Goal: Task Accomplishment & Management: Complete application form

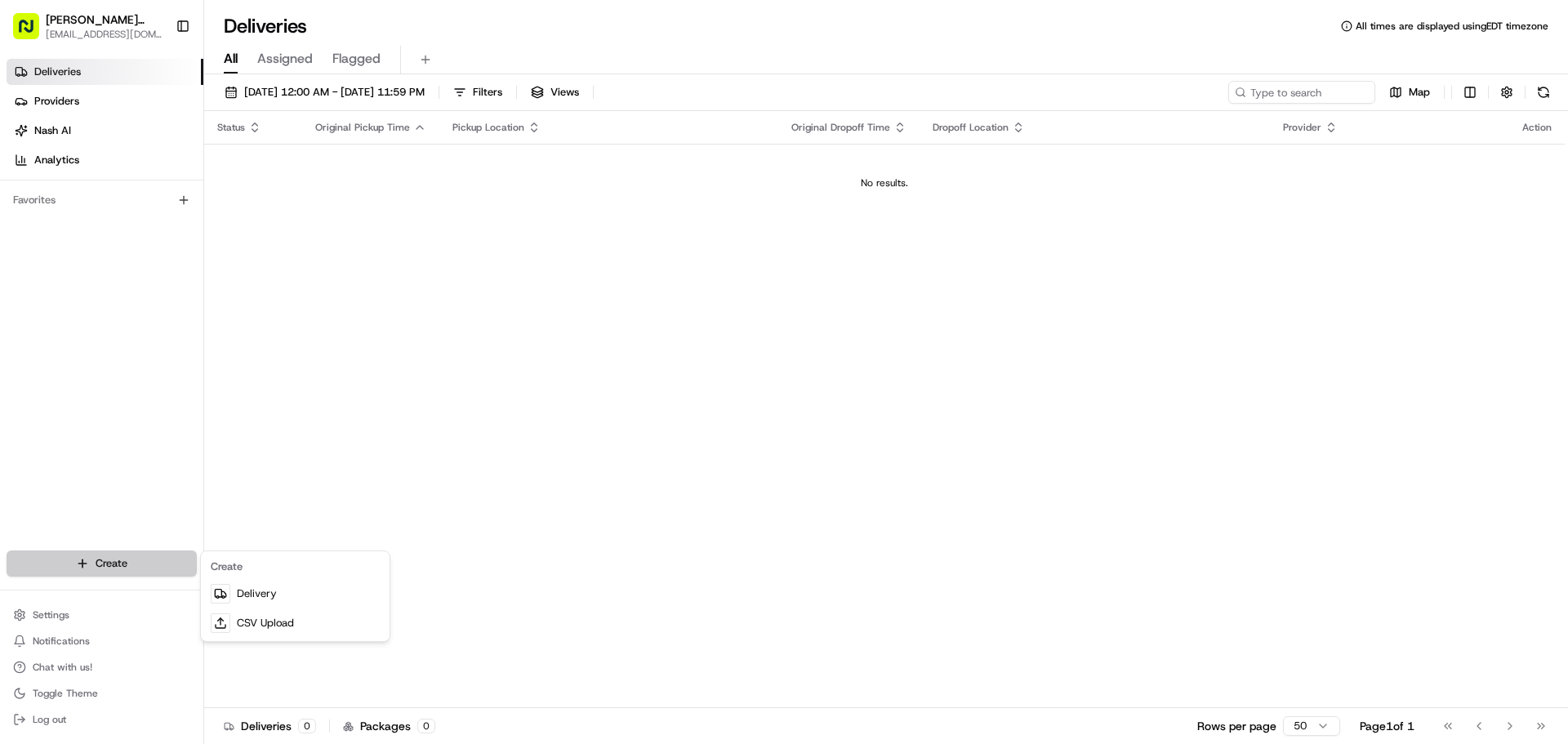
click at [109, 560] on html "Mighty Quinn's BBQ tampainfo@mightyquinnsbbq.com Toggle Sidebar Deliveries Prov…" at bounding box center [784, 372] width 1568 height 744
click at [274, 593] on link "Delivery" at bounding box center [296, 593] width 182 height 30
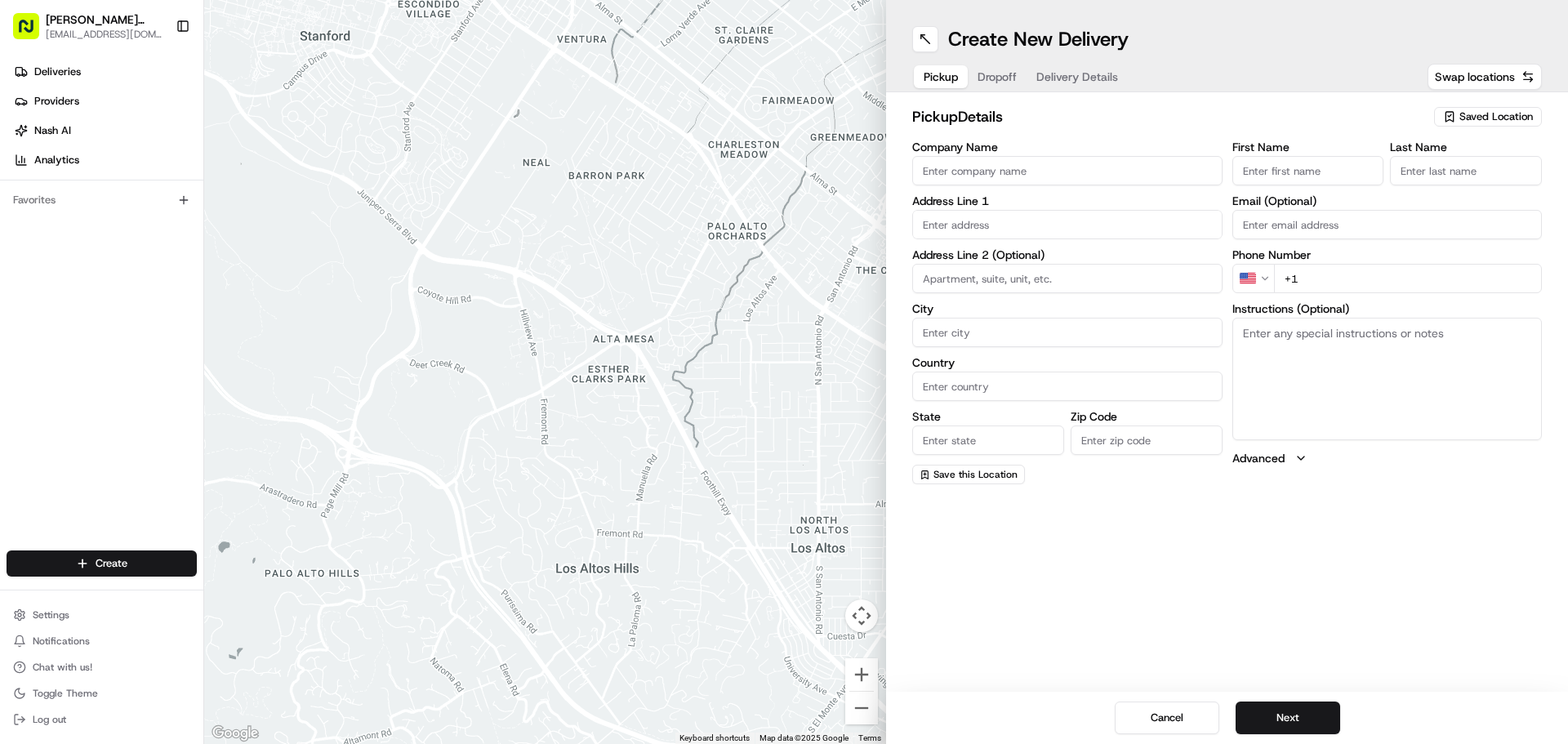
click at [1074, 176] on input "Company Name" at bounding box center [1067, 171] width 310 height 30
type input "Mighty Quinn’s Barbeque"
type input "202 N Dale Mabry Hwy"
type input "Tampa"
type input "United States"
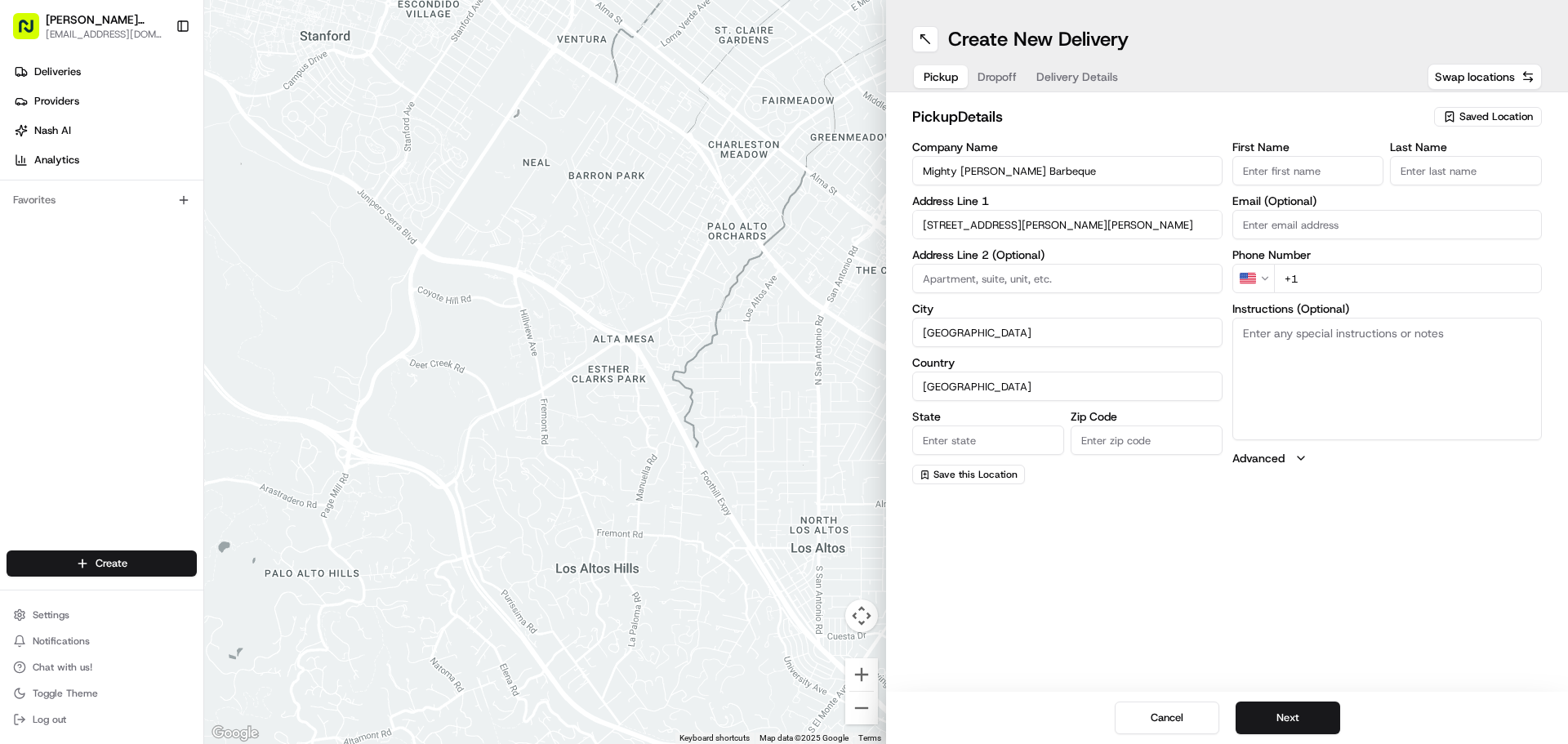
type input "FL"
type input "33609"
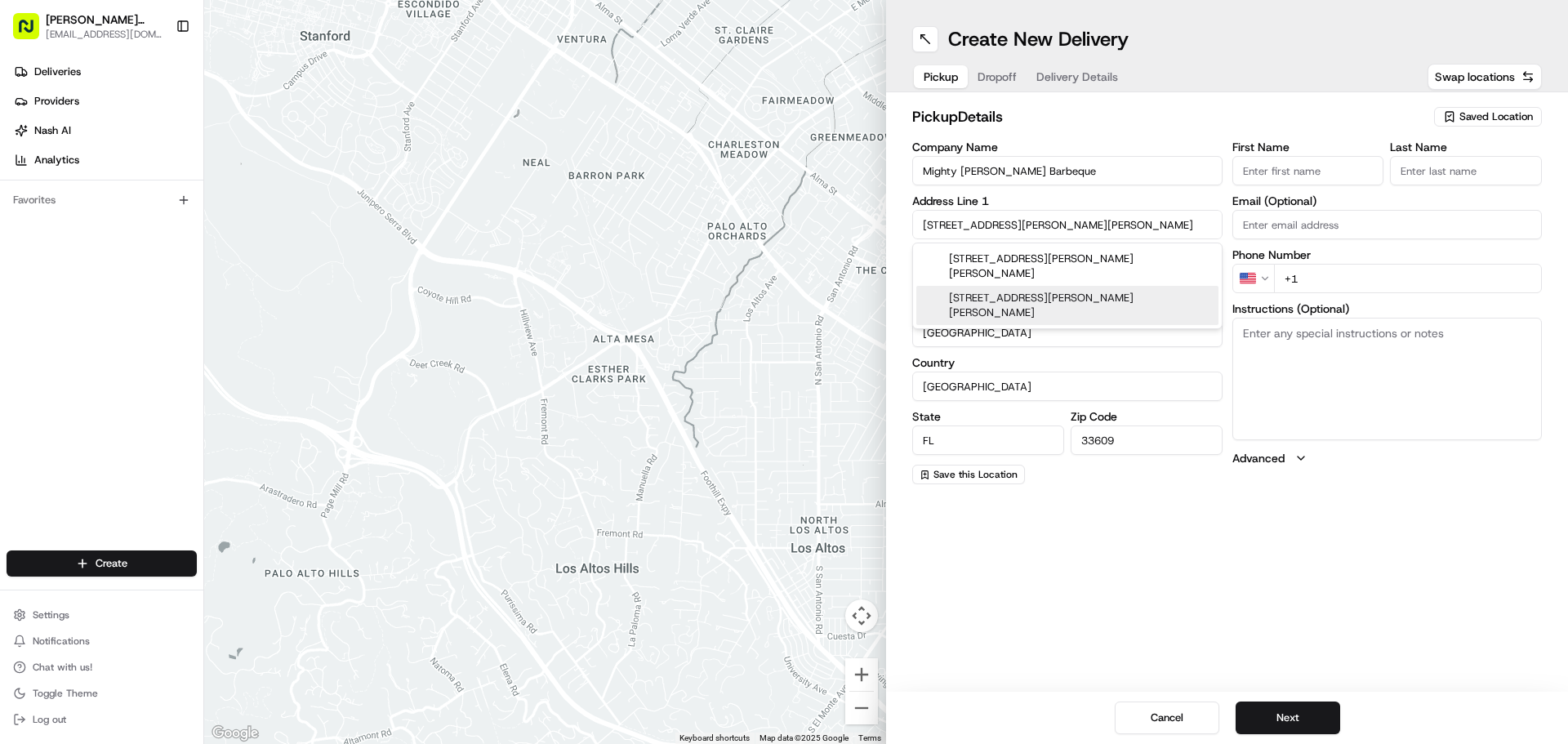
click at [1356, 581] on div "Create New Delivery Pickup Dropoff Delivery Details Swap locations pickup Detai…" at bounding box center [1227, 372] width 682 height 744
click at [1377, 274] on input "+1" at bounding box center [1408, 278] width 269 height 30
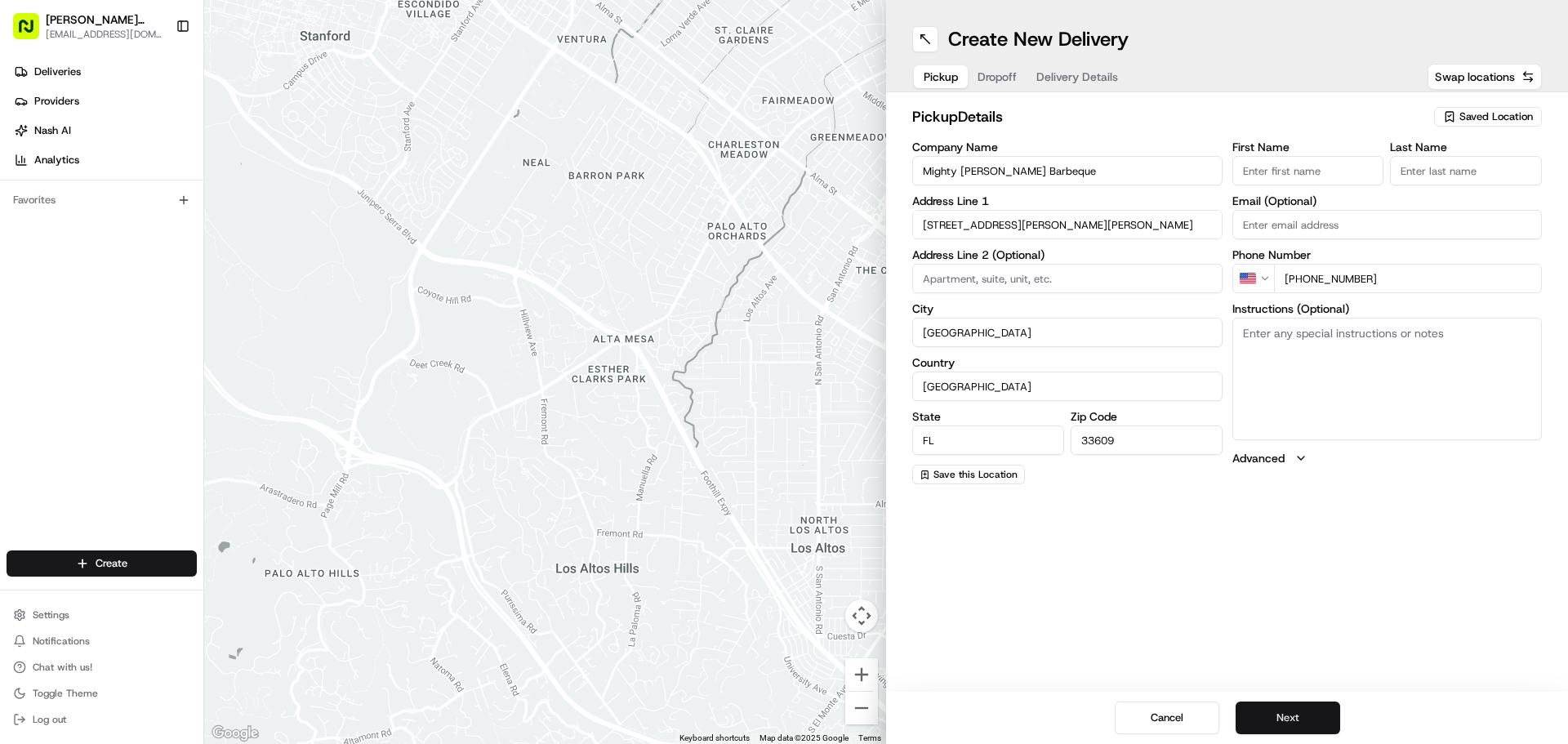
type input "+1 813 540 4230"
click at [1319, 714] on button "Next" at bounding box center [1288, 718] width 105 height 33
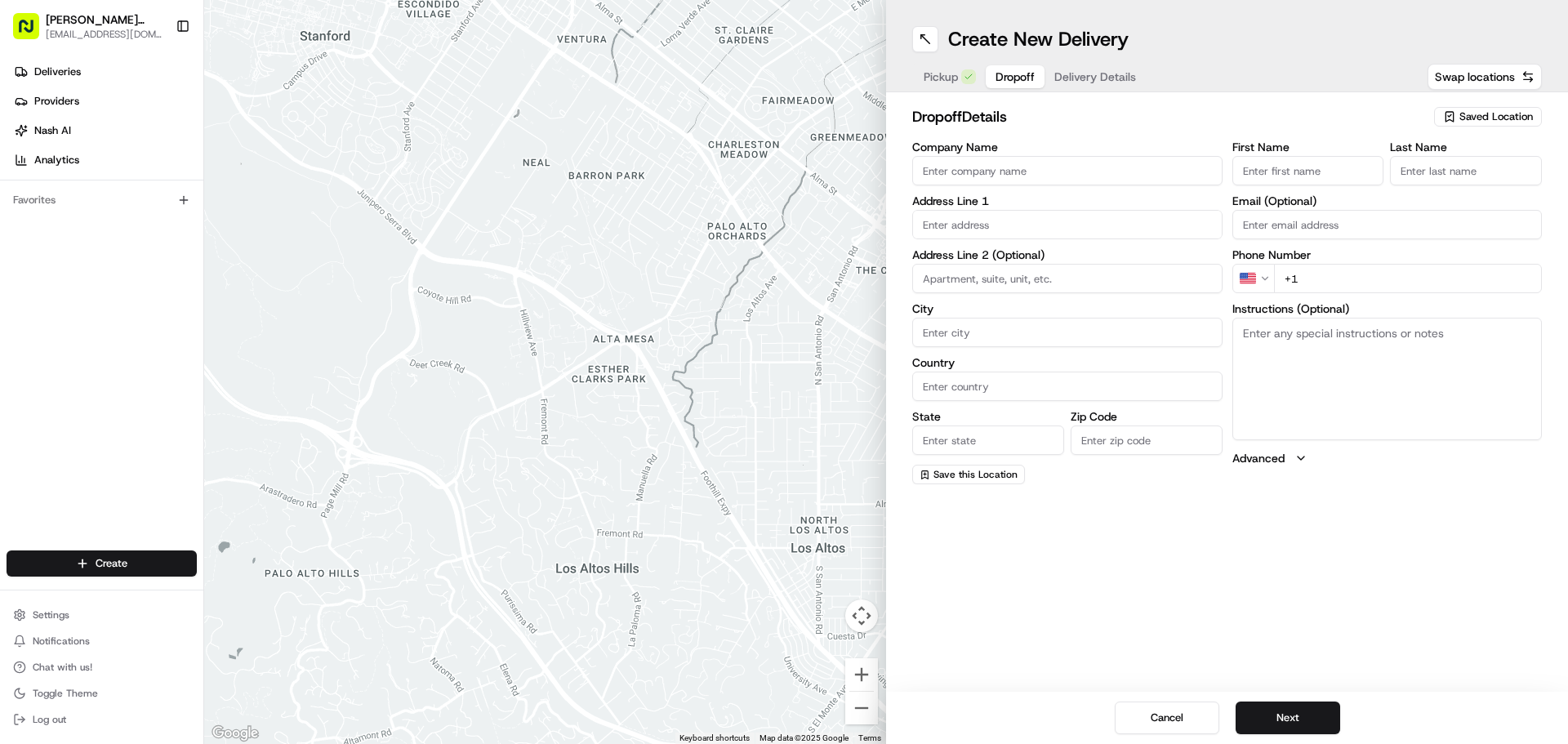
click at [1046, 162] on input "Company Name" at bounding box center [1067, 171] width 310 height 30
type input "SSR"
click at [1289, 175] on input "First Name" at bounding box center [1309, 171] width 152 height 30
type input "Jacob"
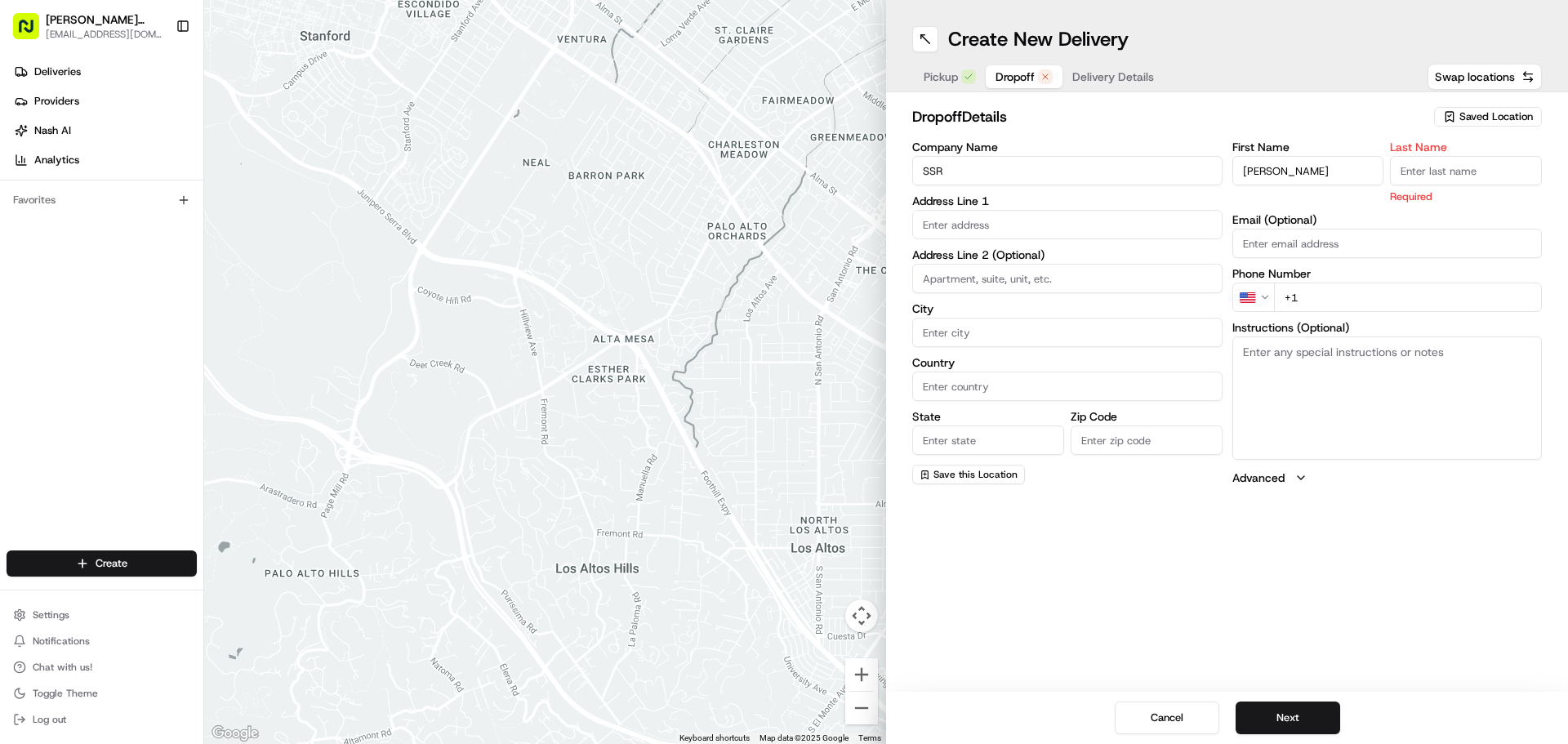
click at [1405, 178] on input "Last Name" at bounding box center [1467, 171] width 152 height 30
type input "P"
click at [1059, 226] on input "text" at bounding box center [1067, 224] width 310 height 30
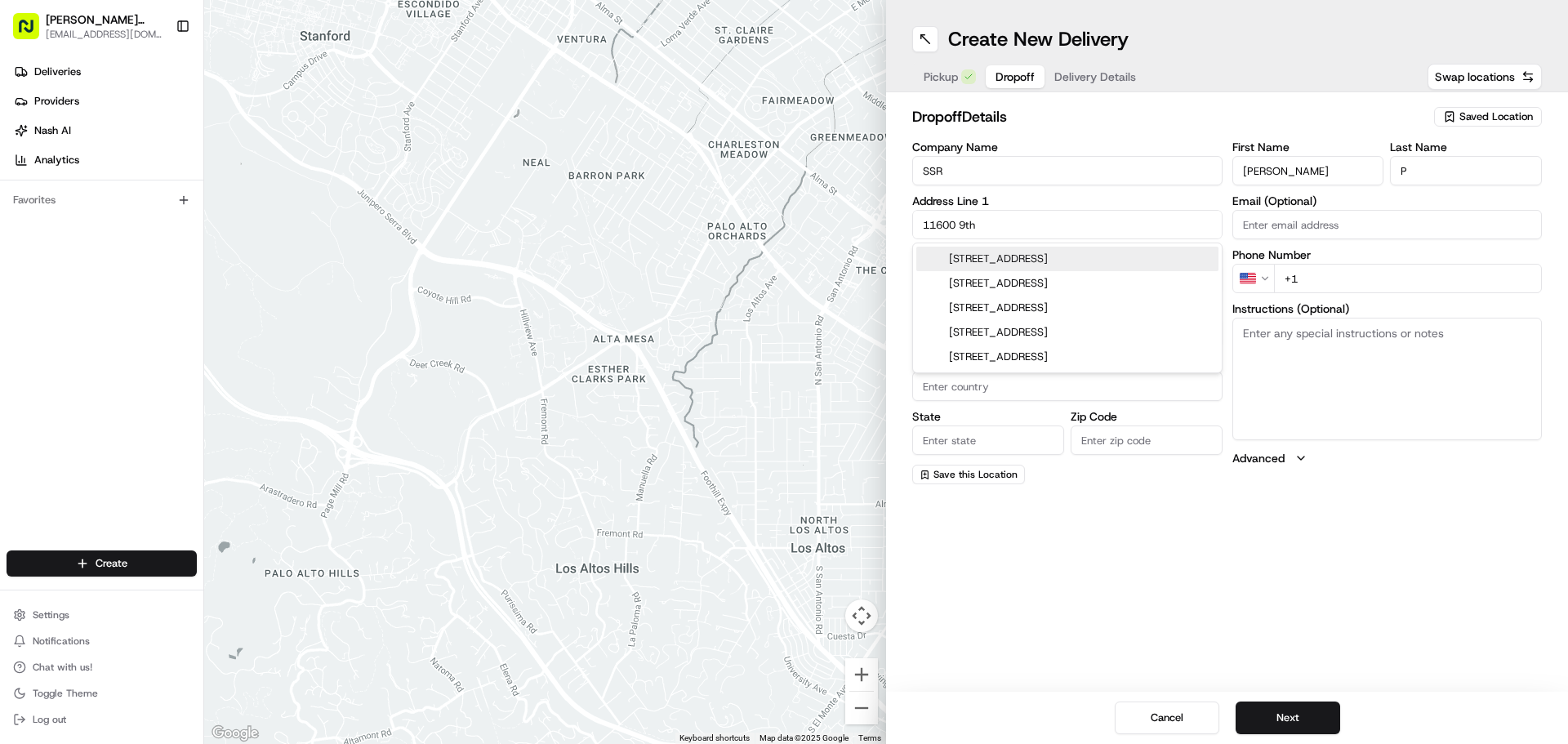
click at [1063, 257] on div "11600 9th Street North, St. Petersburg, FL" at bounding box center [1068, 258] width 302 height 24
type input "11600 9th St N, St. Petersburg, FL 33716, USA"
type input "St. Petersburg"
type input "United States"
type input "FL"
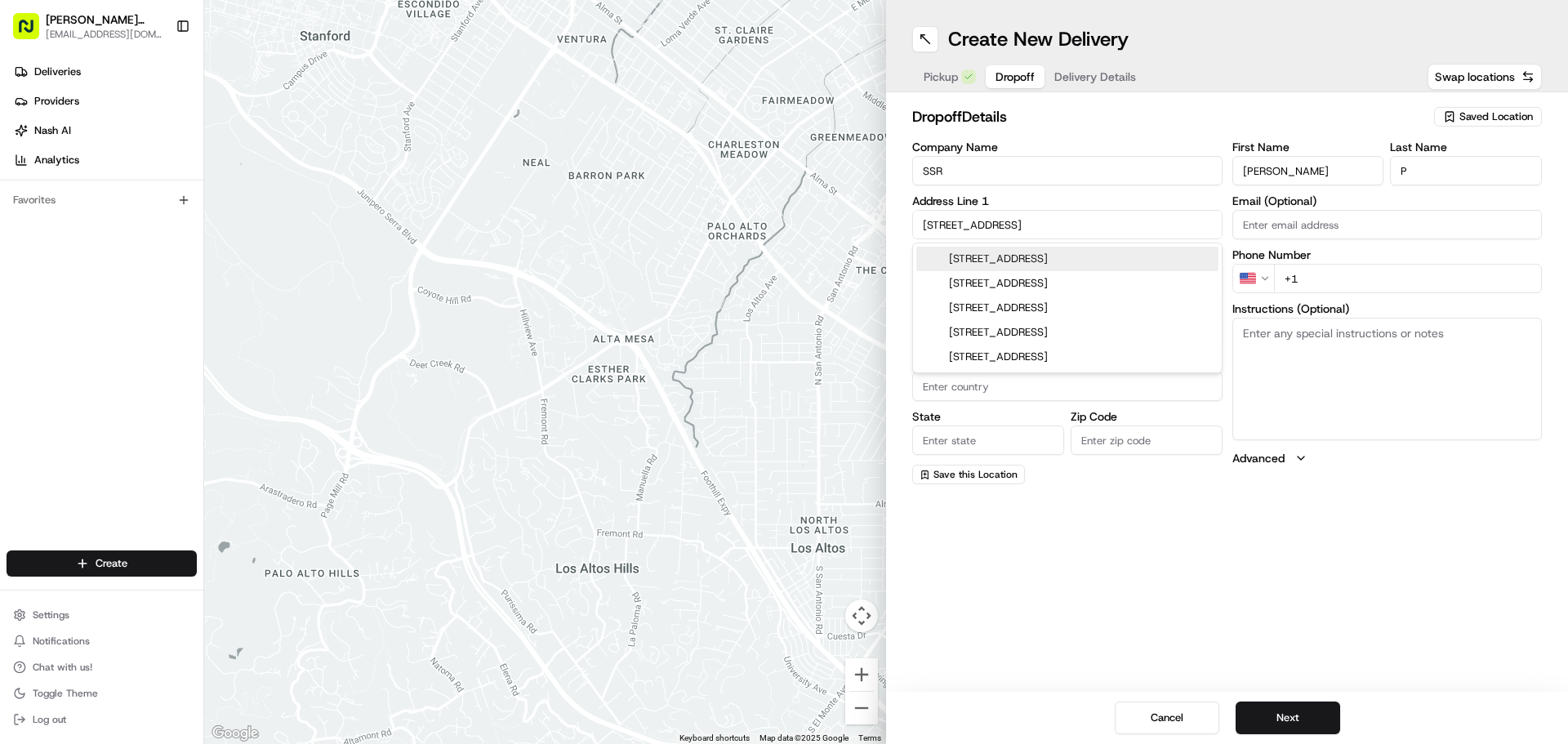
type input "33716"
type input "11600 9th Street North"
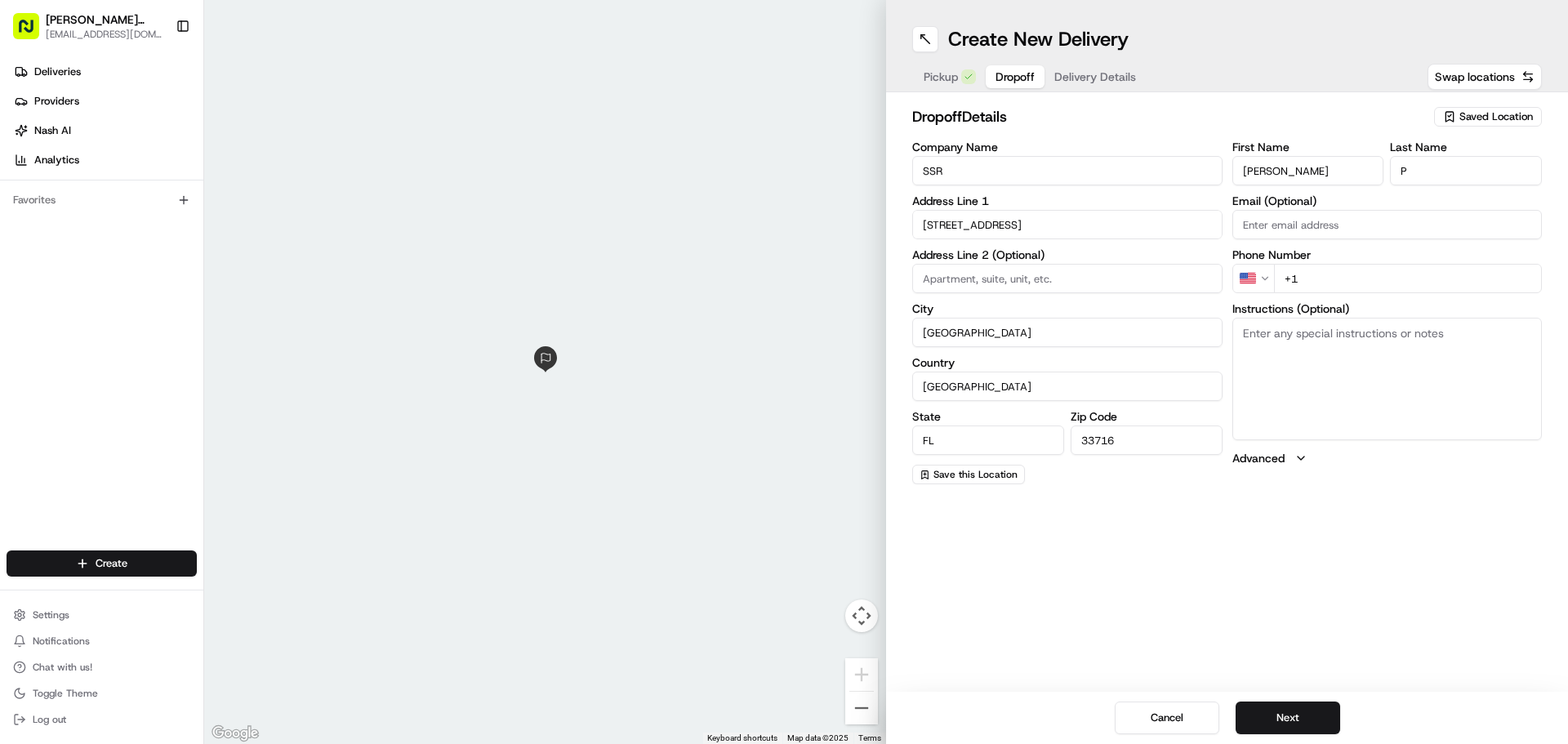
click at [1317, 271] on input "+1" at bounding box center [1408, 278] width 269 height 30
type input "+1 512 804 9197"
click at [1299, 712] on button "Next" at bounding box center [1288, 718] width 105 height 33
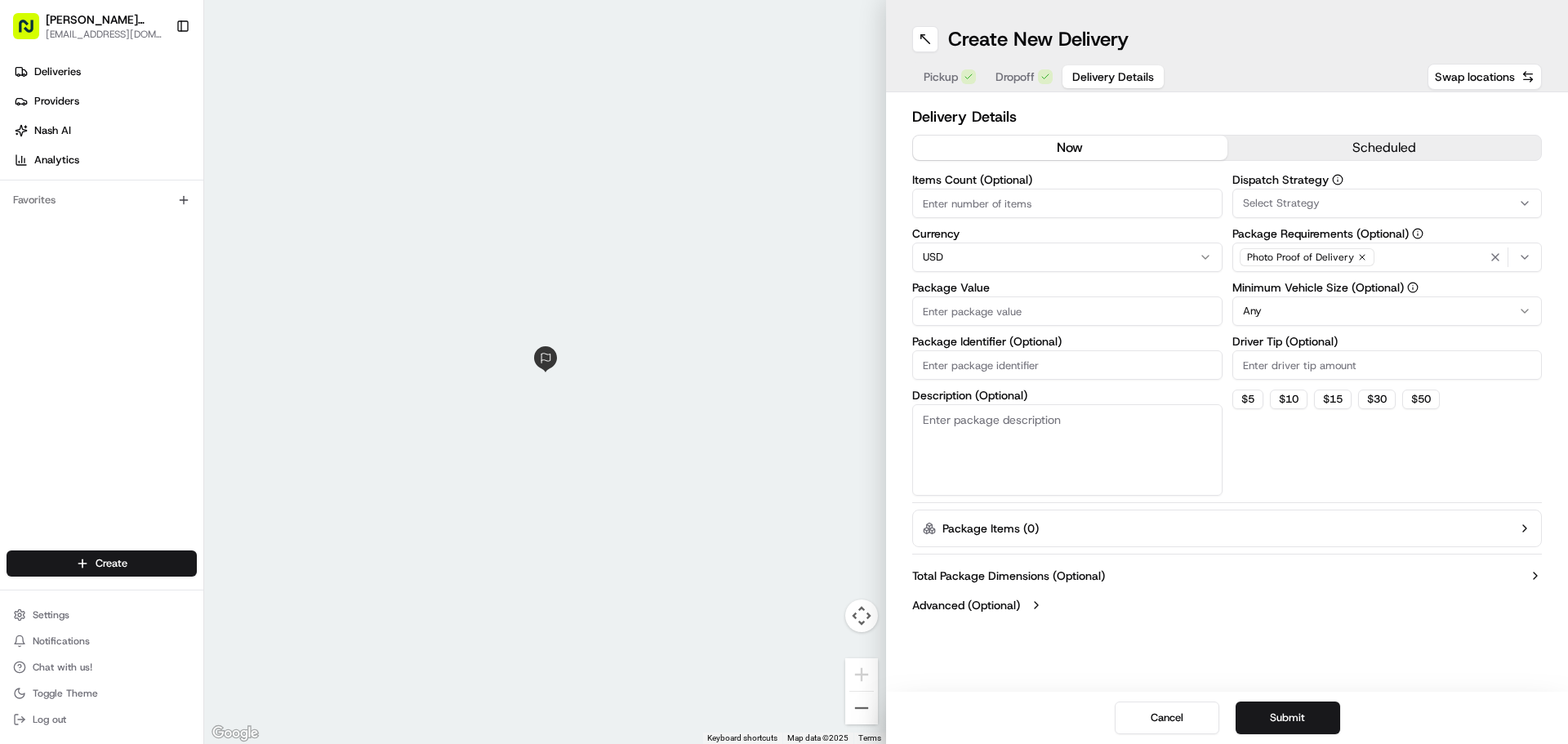
click at [1467, 152] on button "scheduled" at bounding box center [1385, 147] width 314 height 24
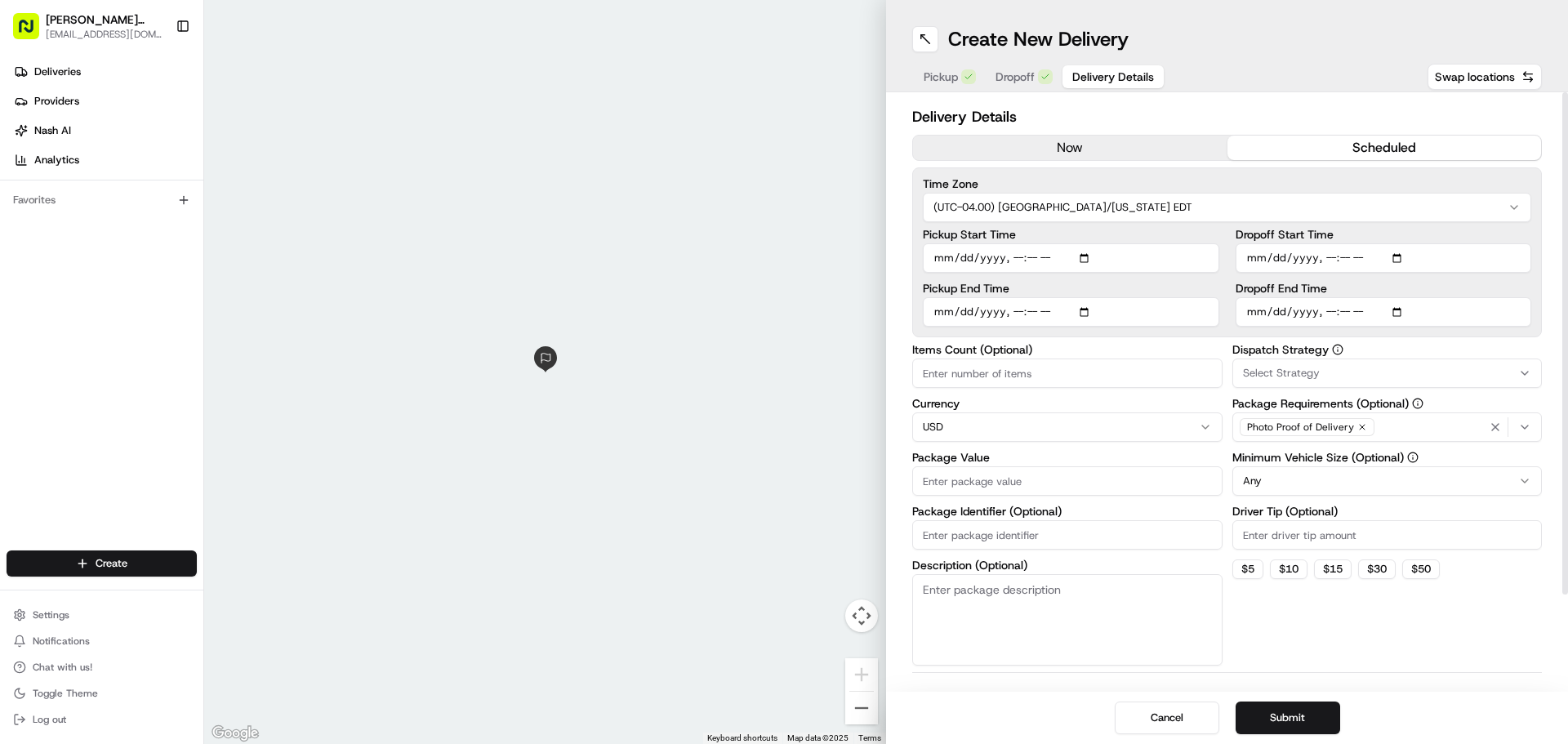
click at [1406, 258] on input "Dropoff Start Time" at bounding box center [1384, 258] width 297 height 30
type input "2025-08-20T12:00"
click at [1439, 257] on input "Dropoff Start Time" at bounding box center [1384, 258] width 297 height 30
click at [1035, 75] on span "Dropoff" at bounding box center [1015, 76] width 39 height 16
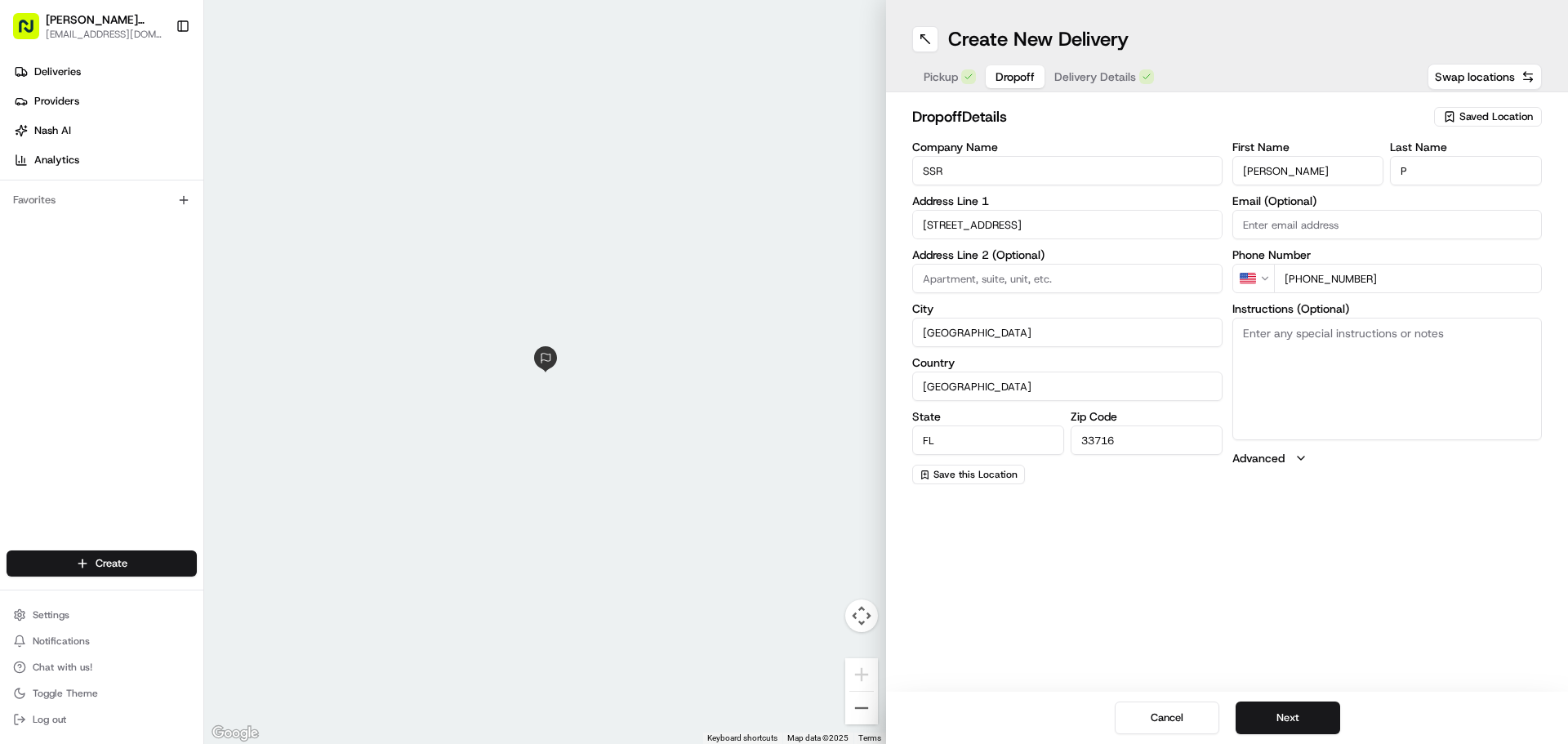
click at [488, 388] on div at bounding box center [545, 372] width 682 height 744
drag, startPoint x: 488, startPoint y: 388, endPoint x: 501, endPoint y: 435, distance: 48.8
click at [501, 435] on div at bounding box center [545, 372] width 682 height 744
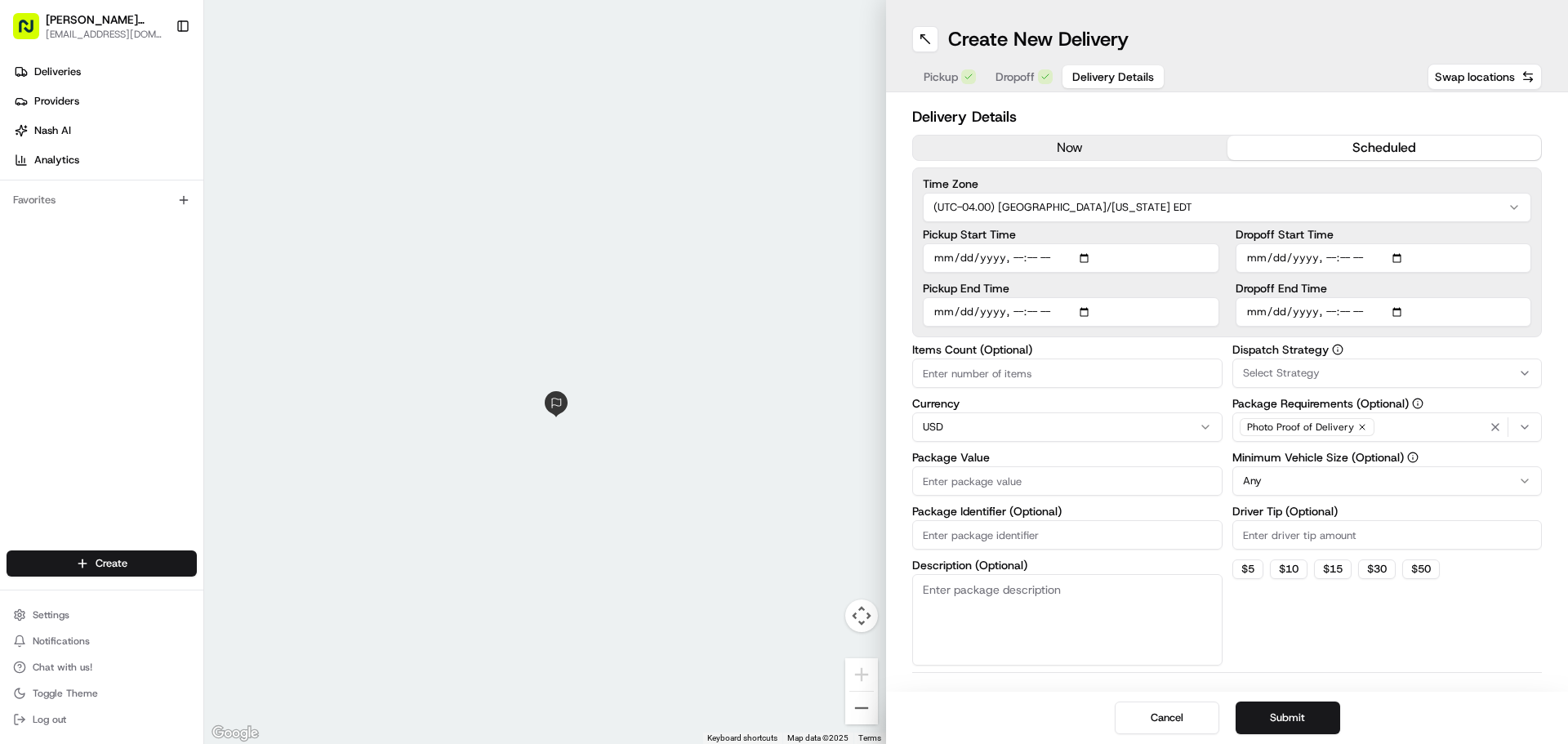
click at [1108, 79] on span "Delivery Details" at bounding box center [1113, 76] width 82 height 16
click at [1086, 258] on input "Pickup Start Time" at bounding box center [1071, 258] width 297 height 30
type input "2025-08-20T11:30"
click at [1155, 225] on div "Time Zone (UTC-04.00) America/New York EDT Pickup Start Time Pickup End Time Dr…" at bounding box center [1227, 252] width 629 height 170
click at [1051, 481] on input "Package Value" at bounding box center [1067, 481] width 310 height 30
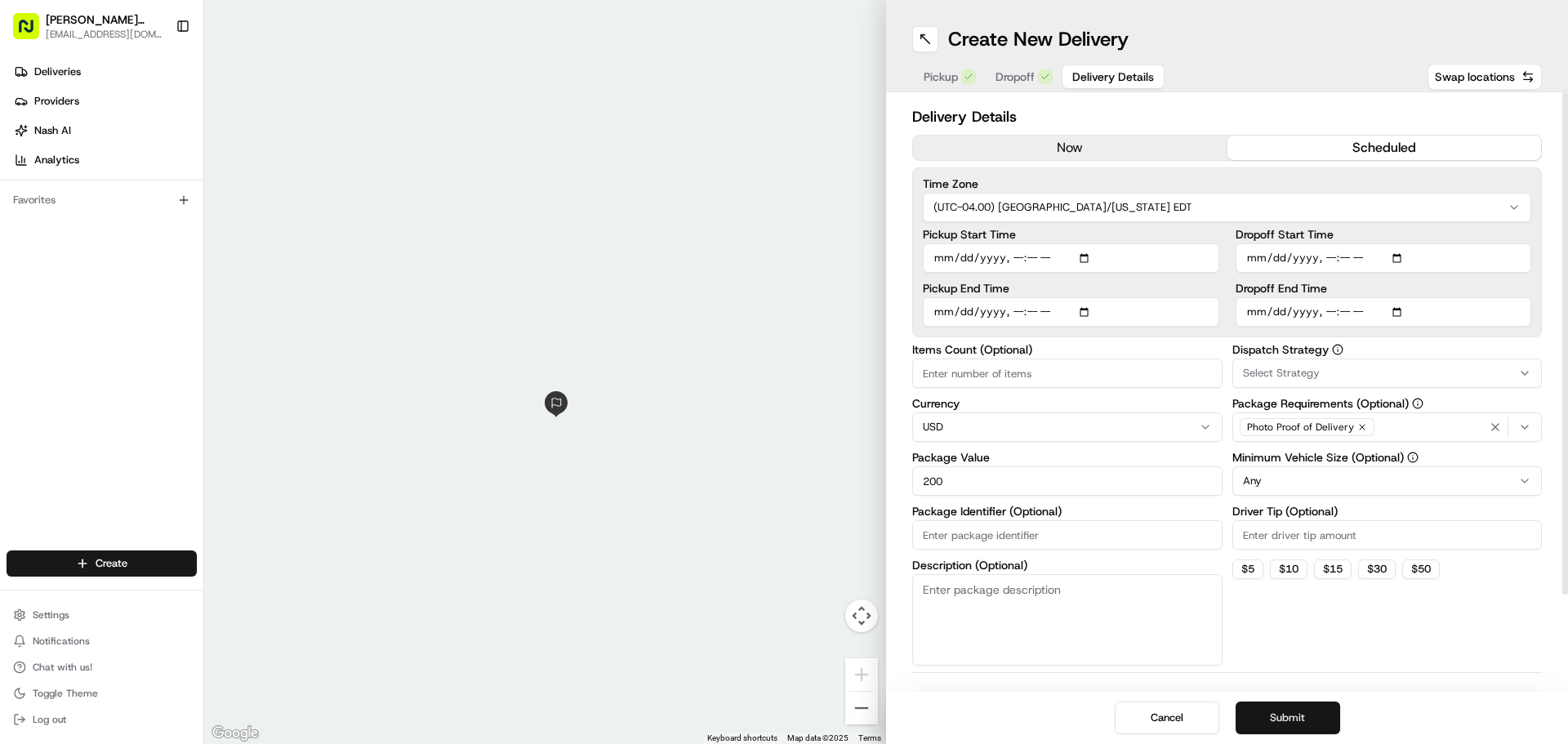
type input "200"
click at [1296, 714] on button "Submit" at bounding box center [1288, 718] width 105 height 33
